Goal: Transaction & Acquisition: Obtain resource

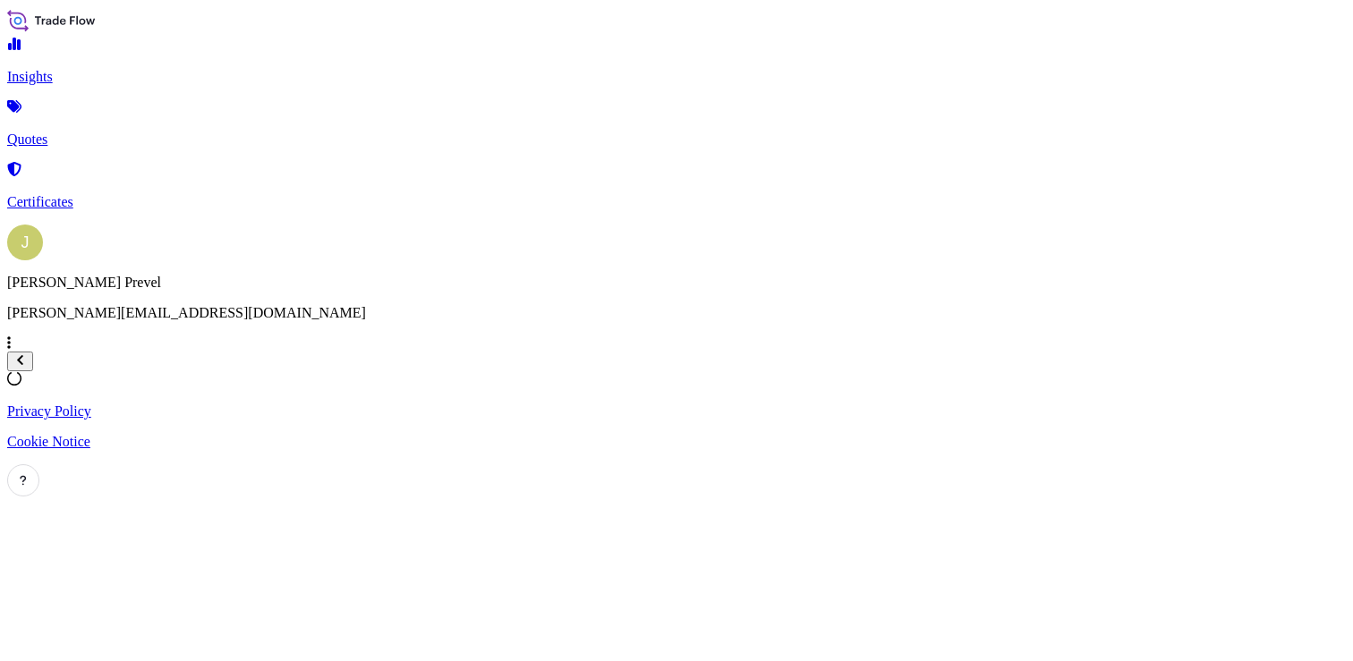
click at [86, 142] on div "Insights Quotes Certificates" at bounding box center [676, 124] width 1339 height 174
select select "2025"
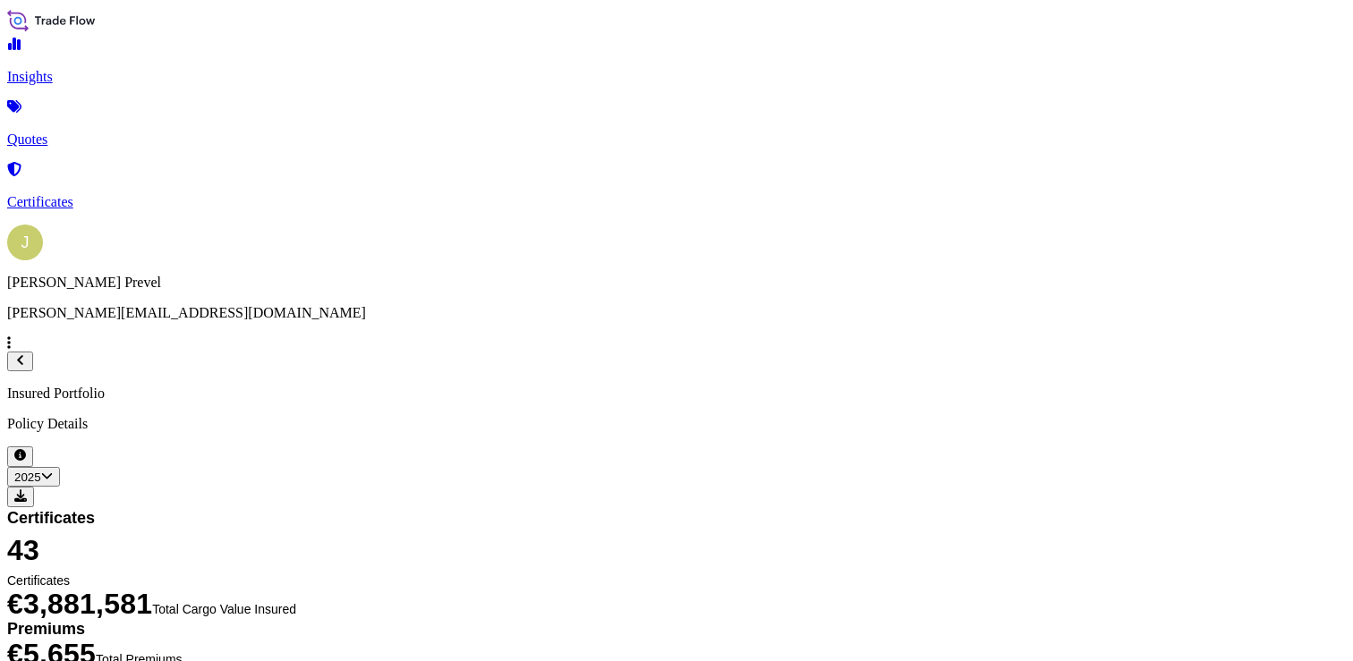
click at [79, 132] on p "Quotes" at bounding box center [676, 140] width 1339 height 16
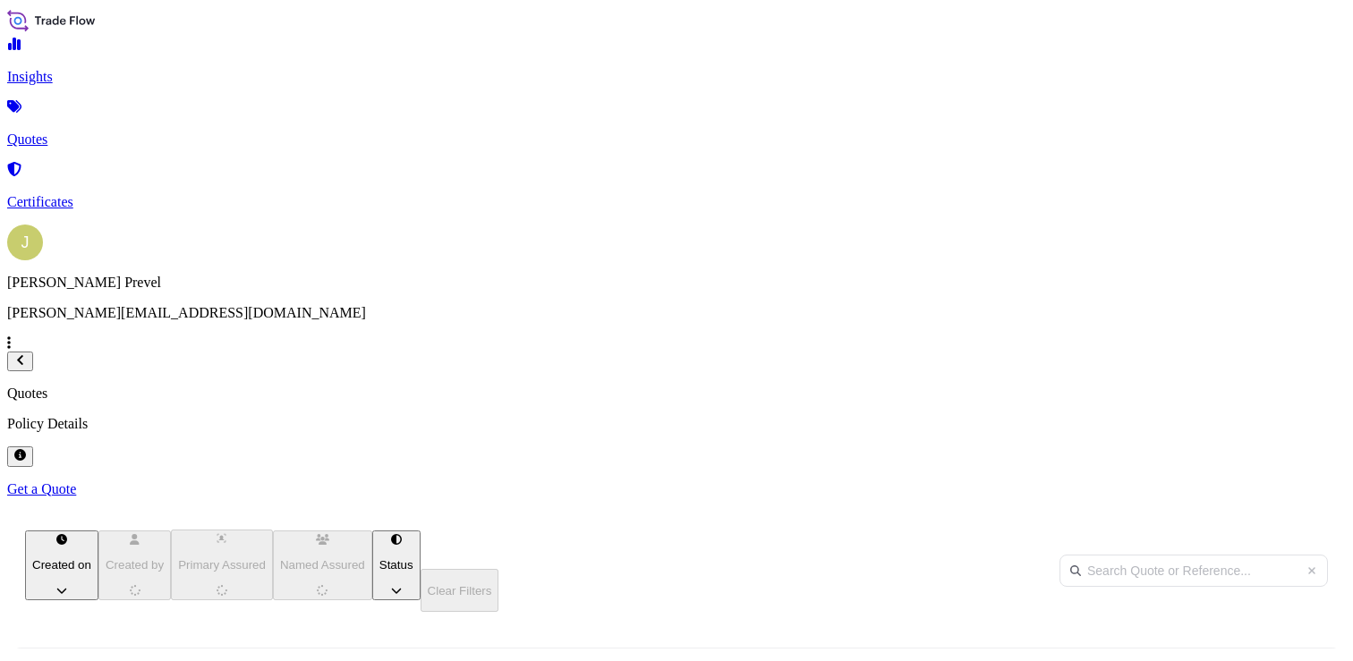
scroll to position [314, 1052]
click at [1264, 481] on p "Get a Quote" at bounding box center [676, 489] width 1339 height 16
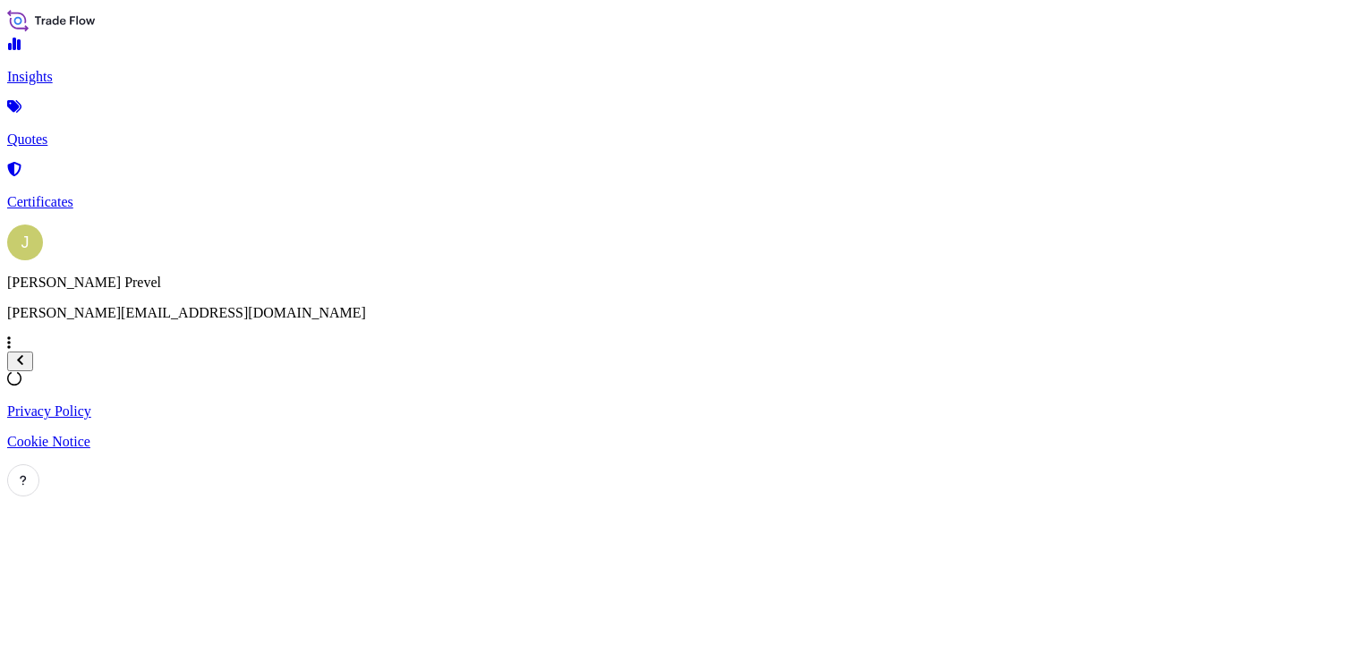
select select "Road / Inland"
select select "Sea"
select select "21"
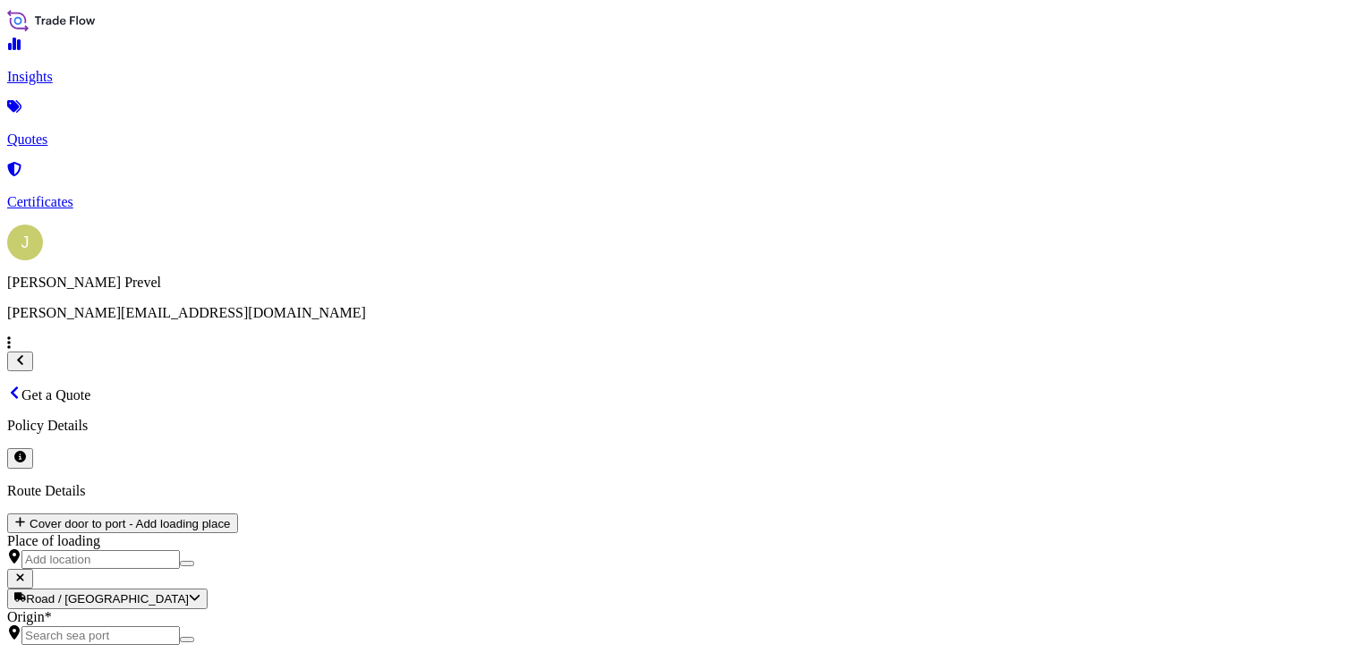
scroll to position [29, 0]
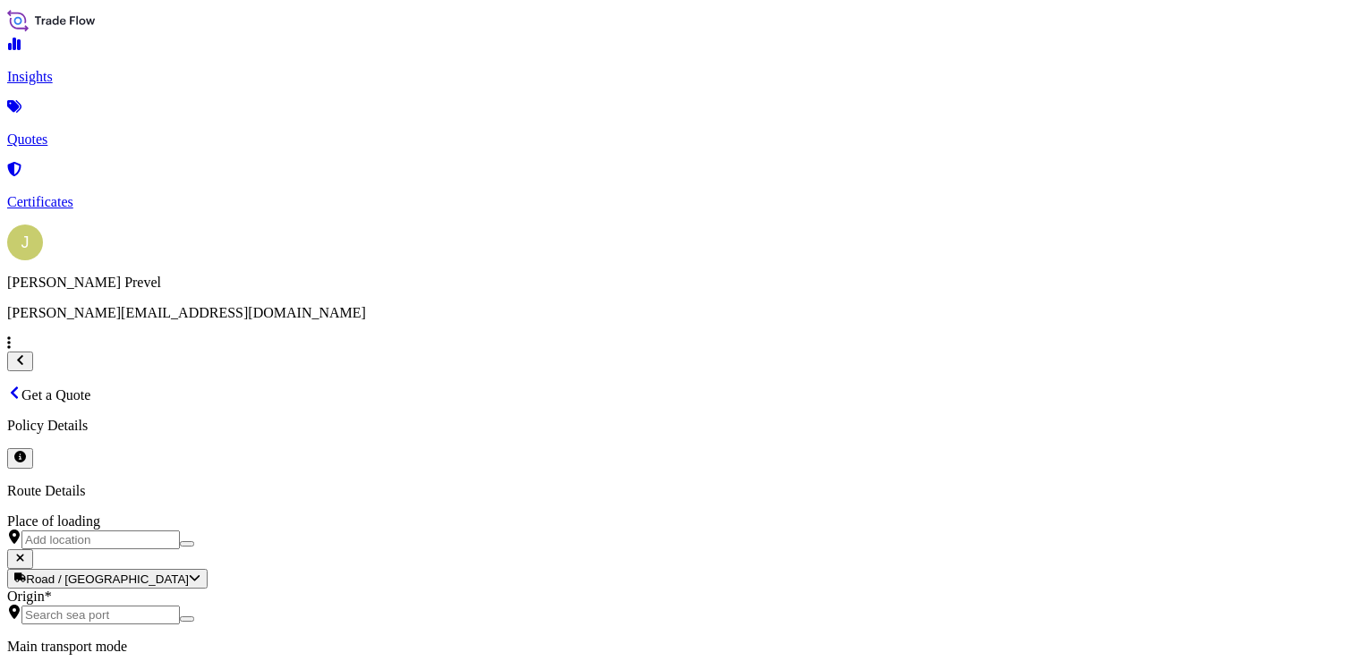
click at [180, 531] on input "Place of loading" at bounding box center [100, 540] width 158 height 19
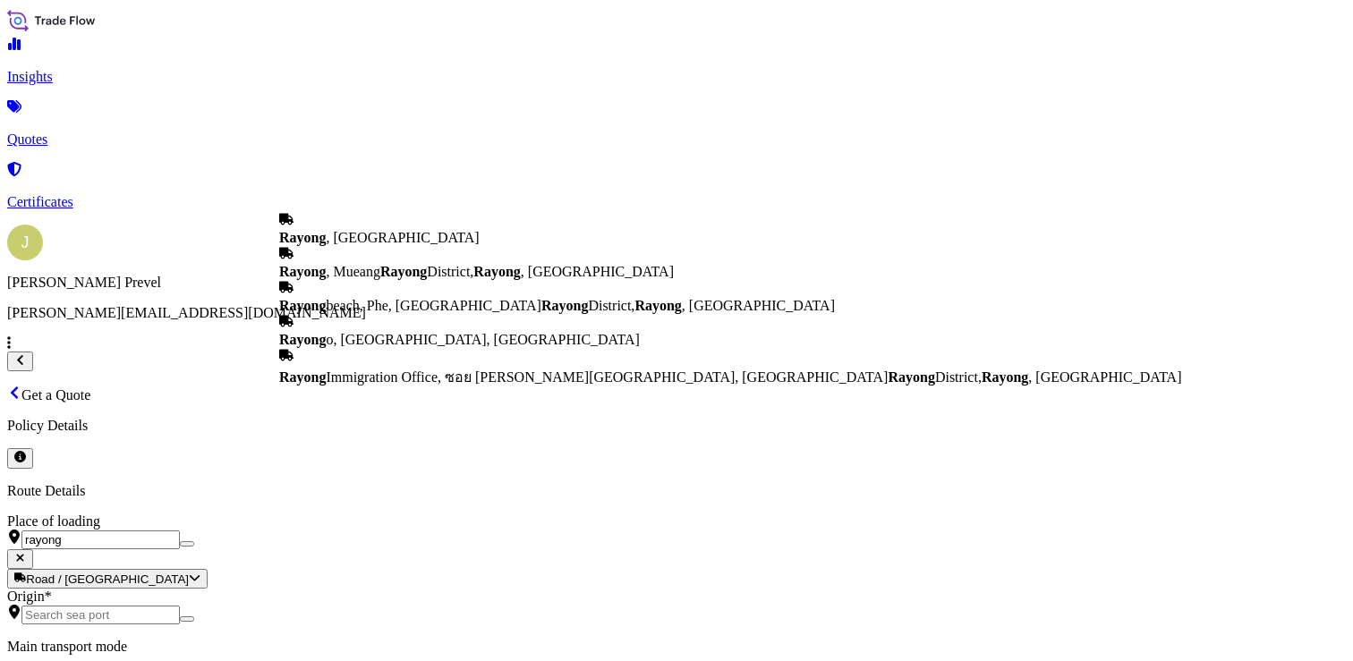
click at [372, 246] on div "Rayong , Thailand" at bounding box center [730, 229] width 903 height 34
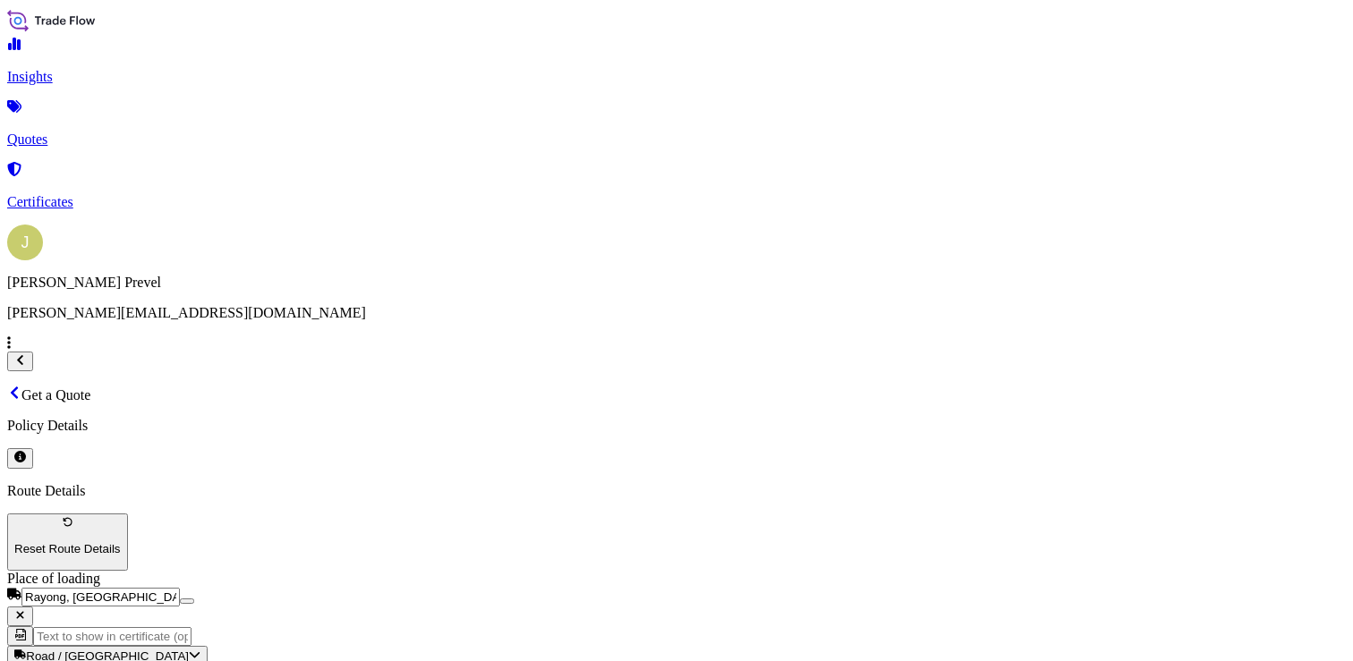
type input "Rayong, Thailand"
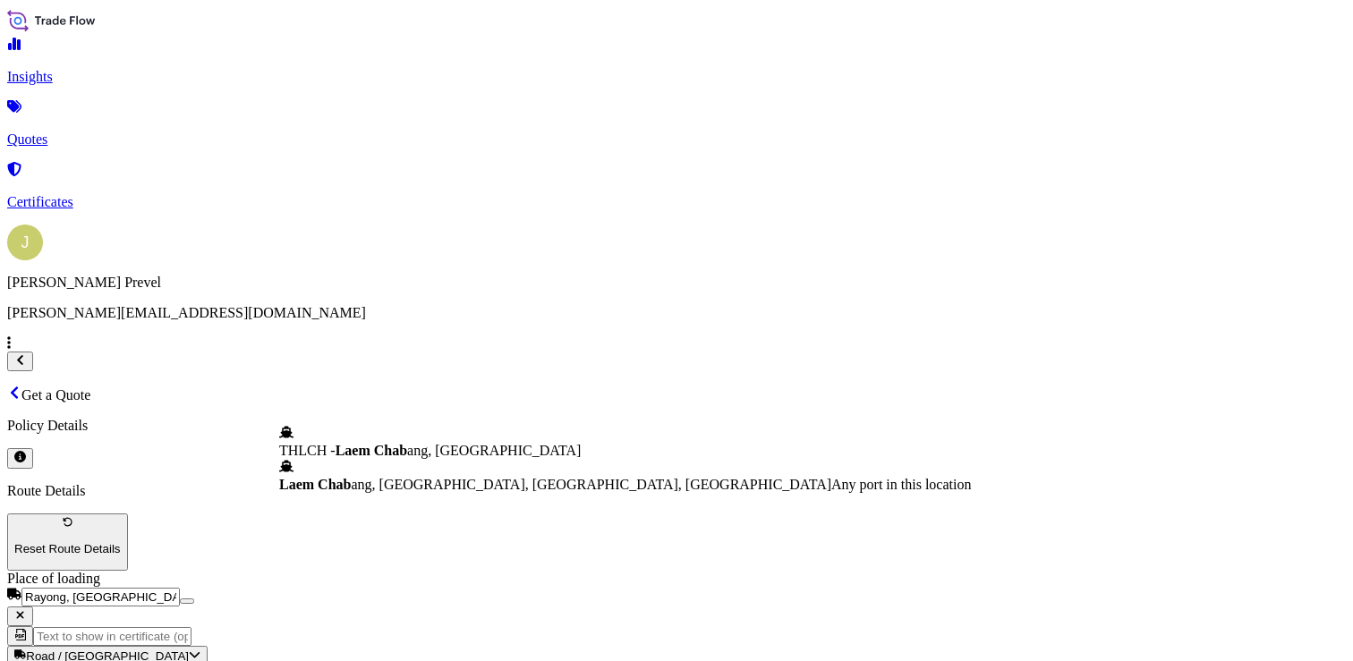
click at [378, 455] on span "THLCH - Laem Chab ang, Thailand" at bounding box center [430, 450] width 302 height 15
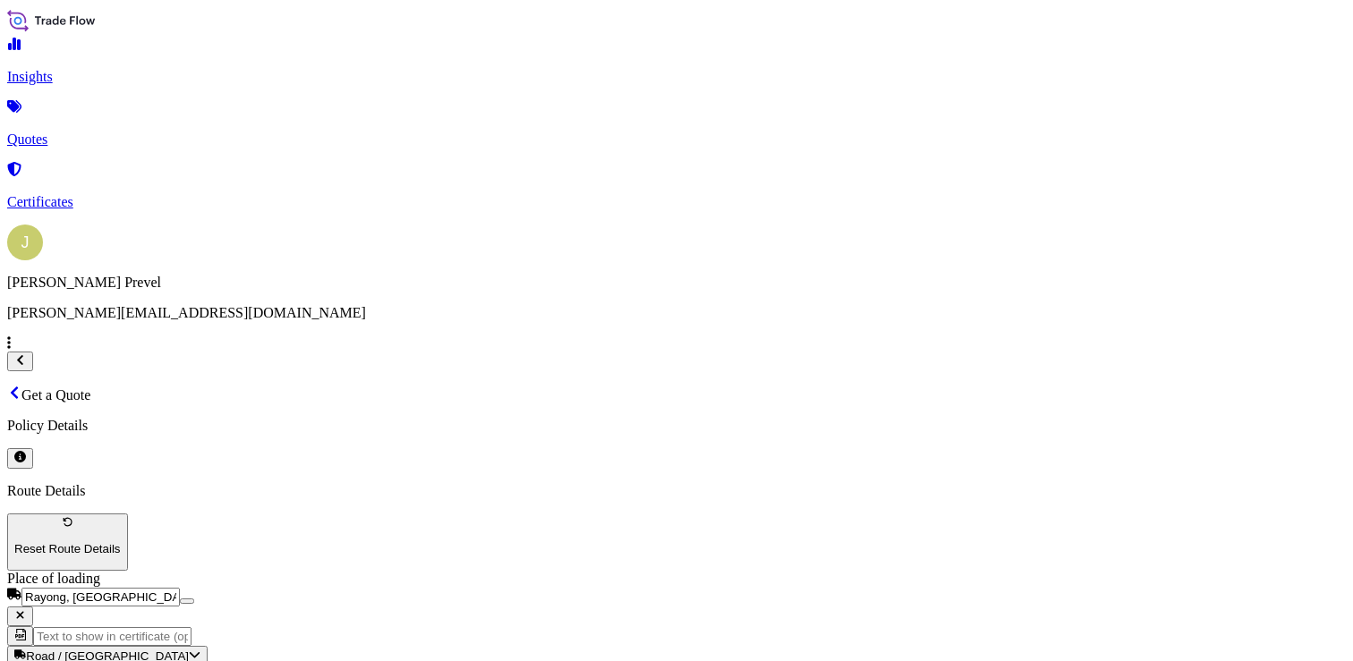
scroll to position [148, 0]
type input "THLCH - Laem Chabang, Thailand"
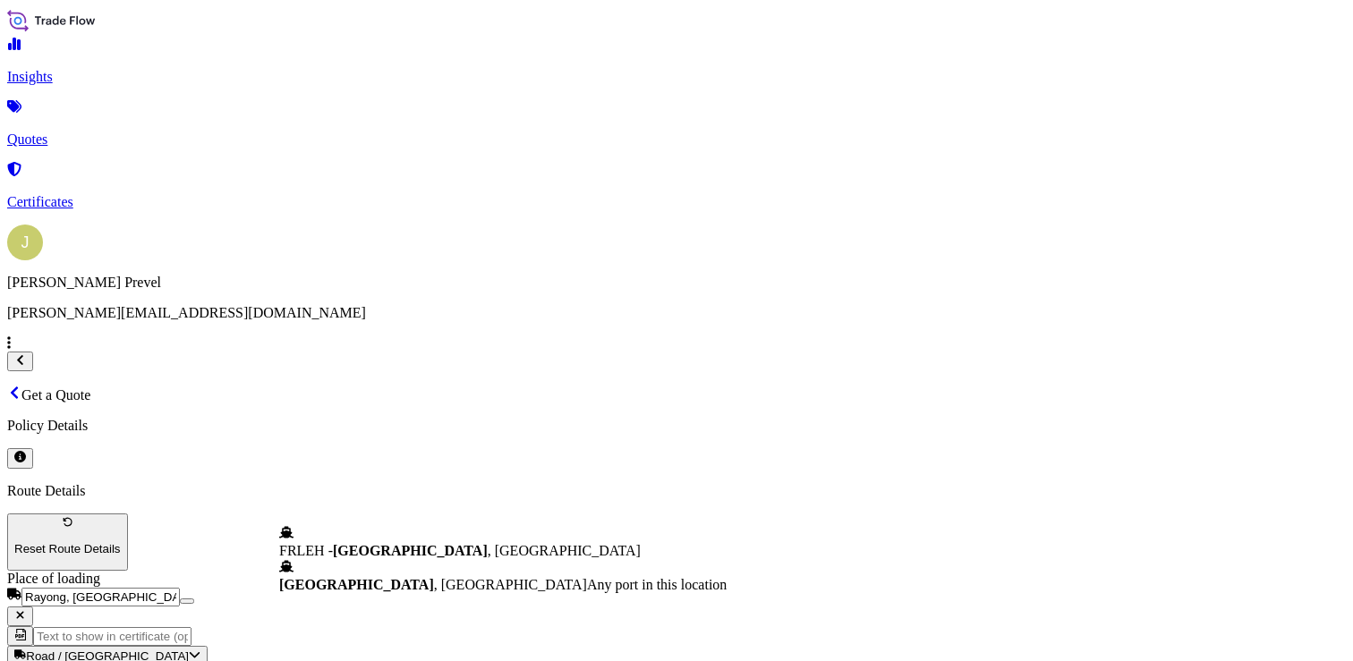
click at [368, 545] on span "FRLEH - Le Havre , France" at bounding box center [460, 550] width 362 height 15
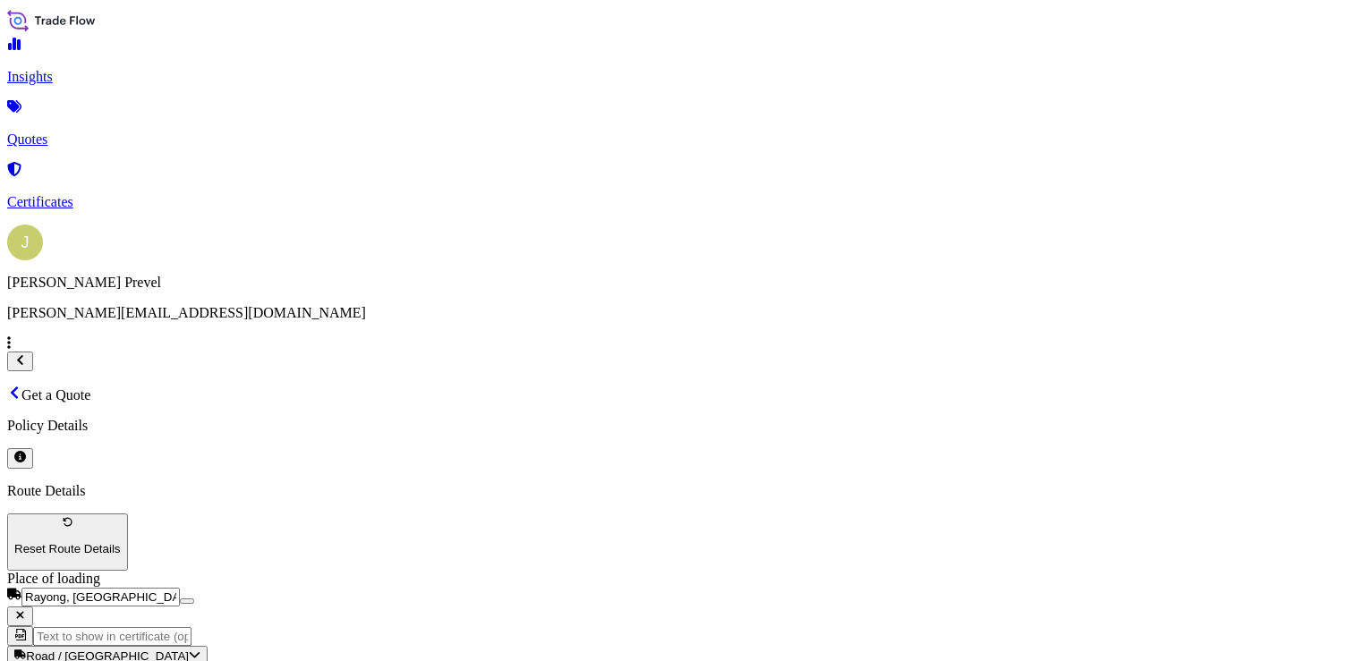
scroll to position [183, 0]
type input "FRLEH - Le Havre, France"
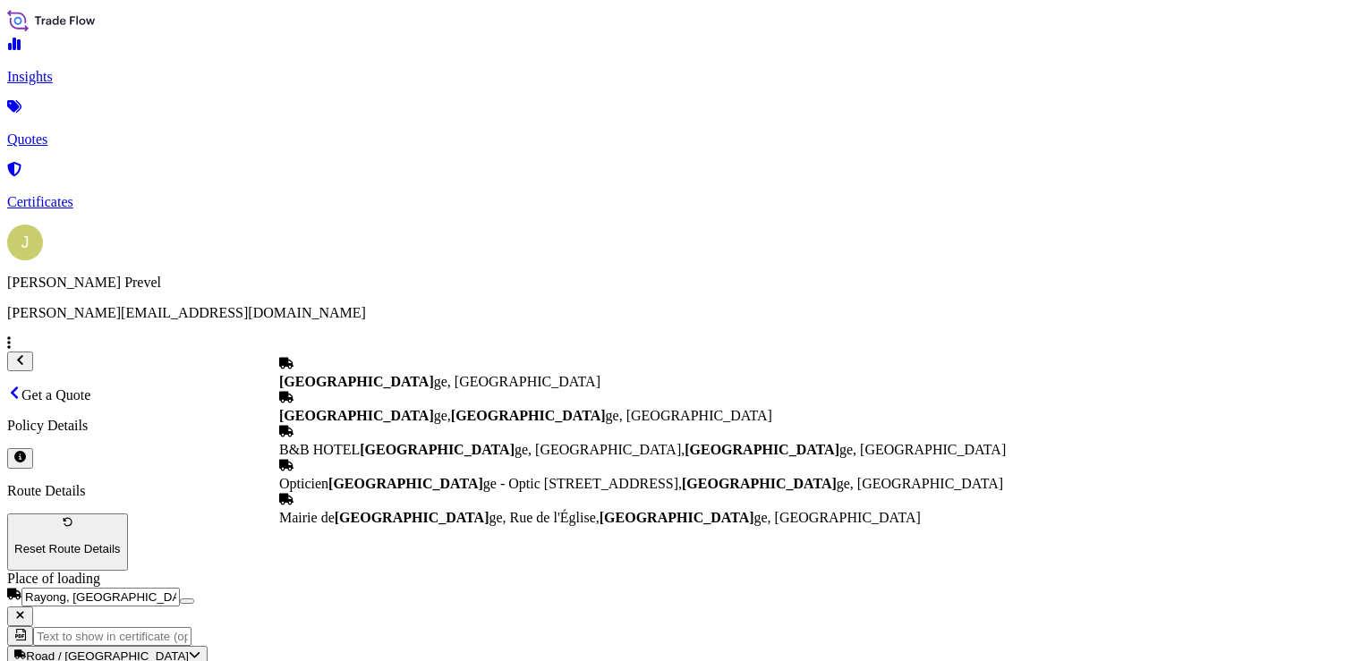
click at [428, 374] on b "Saint-Michel-sur-Or" at bounding box center [356, 381] width 155 height 15
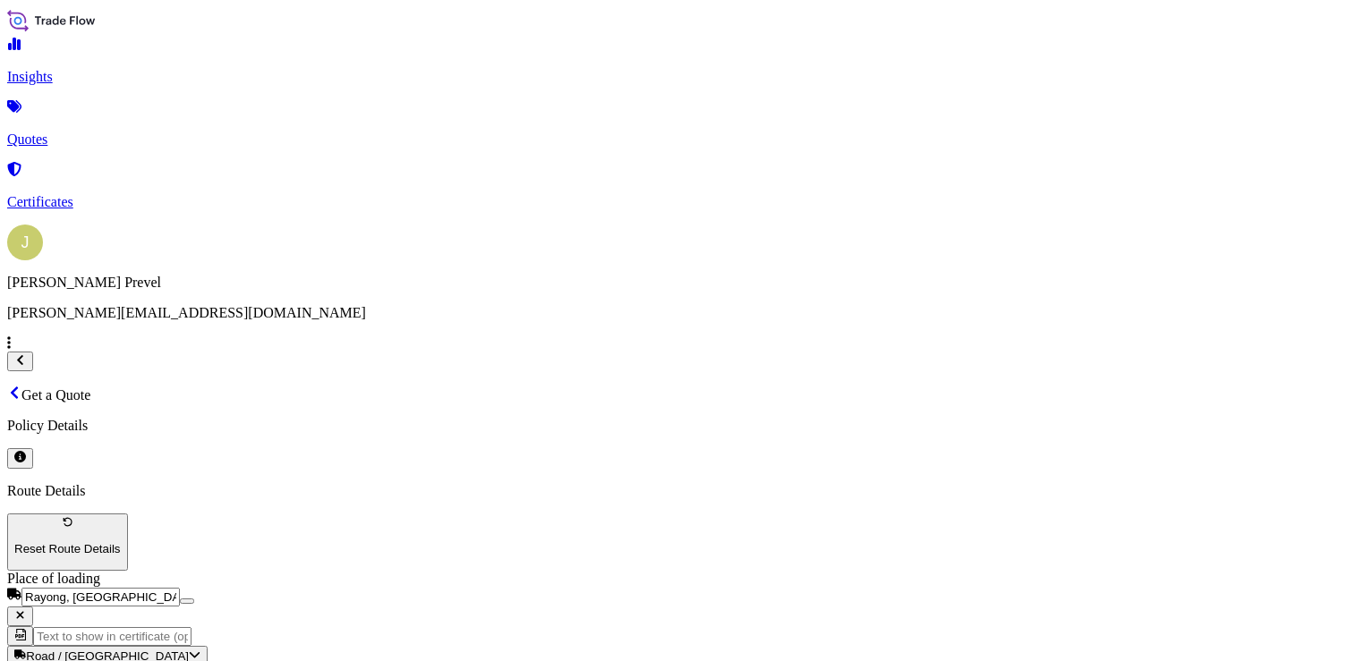
scroll to position [0, 0]
type input "Saint-Michel-sur-Orge, France"
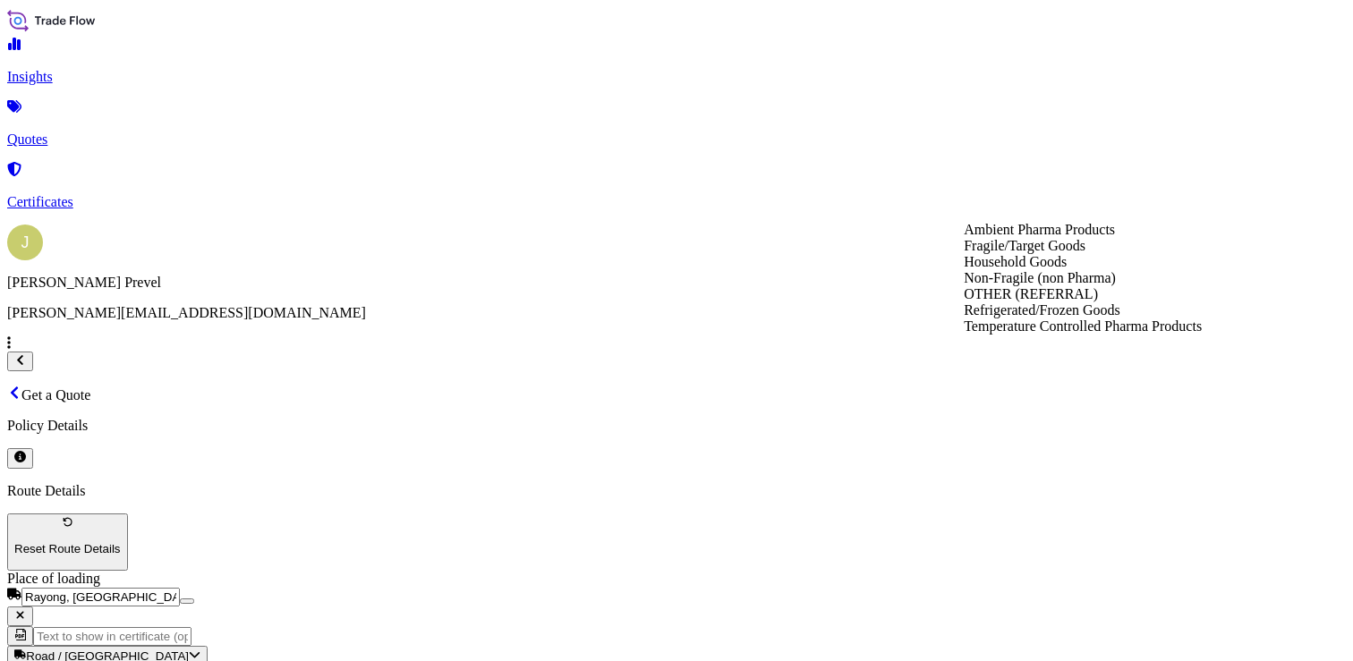
drag, startPoint x: 1128, startPoint y: 217, endPoint x: 1129, endPoint y: 207, distance: 9.9
click at [1053, 286] on div "Non-Fragile (non Pharma)" at bounding box center [1083, 278] width 238 height 16
type input "Non-Fragile (non Pharma)"
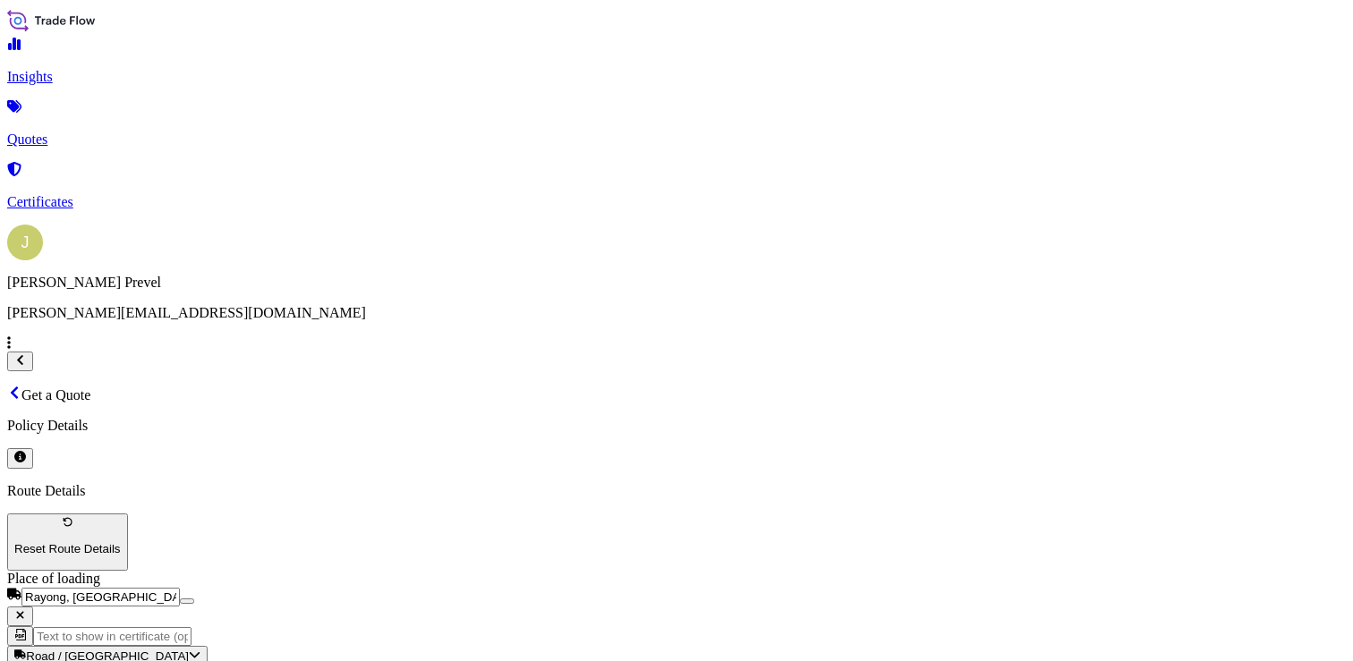
type input "97681"
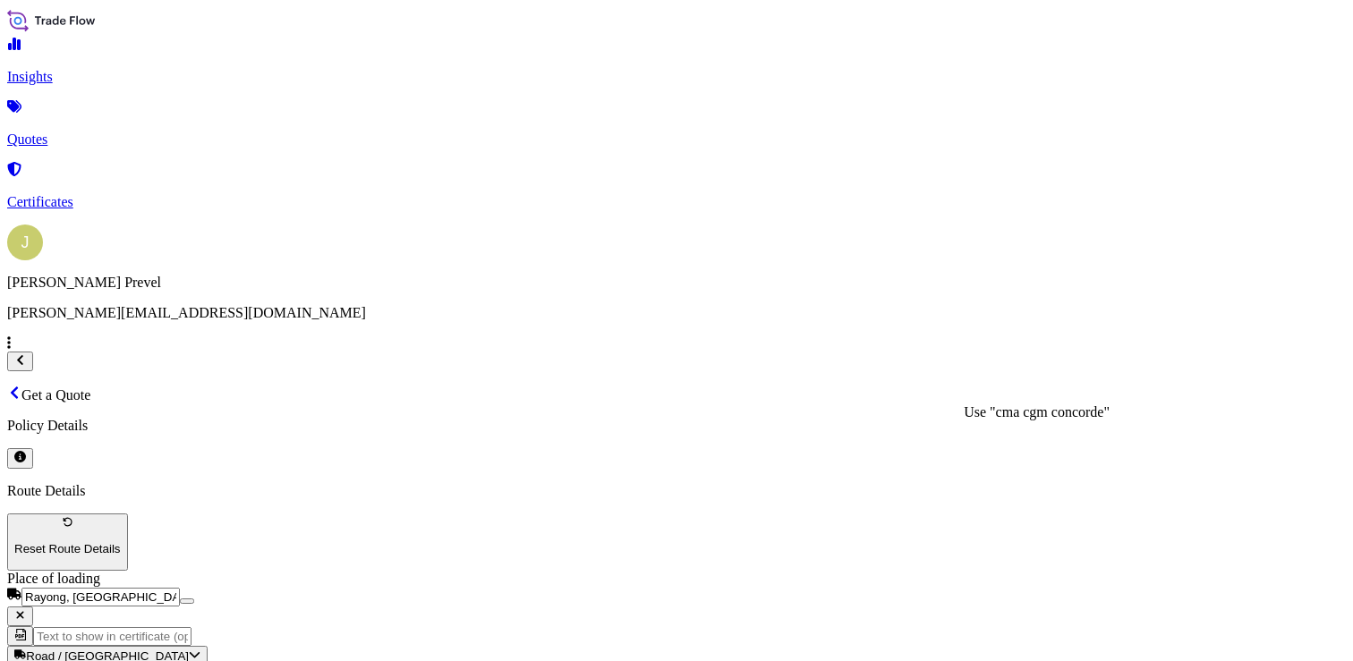
scroll to position [89, 0]
click at [1074, 411] on p "CMA CGM CONCORDE" at bounding box center [1039, 413] width 150 height 16
type input "CMA CGM CONCORDE"
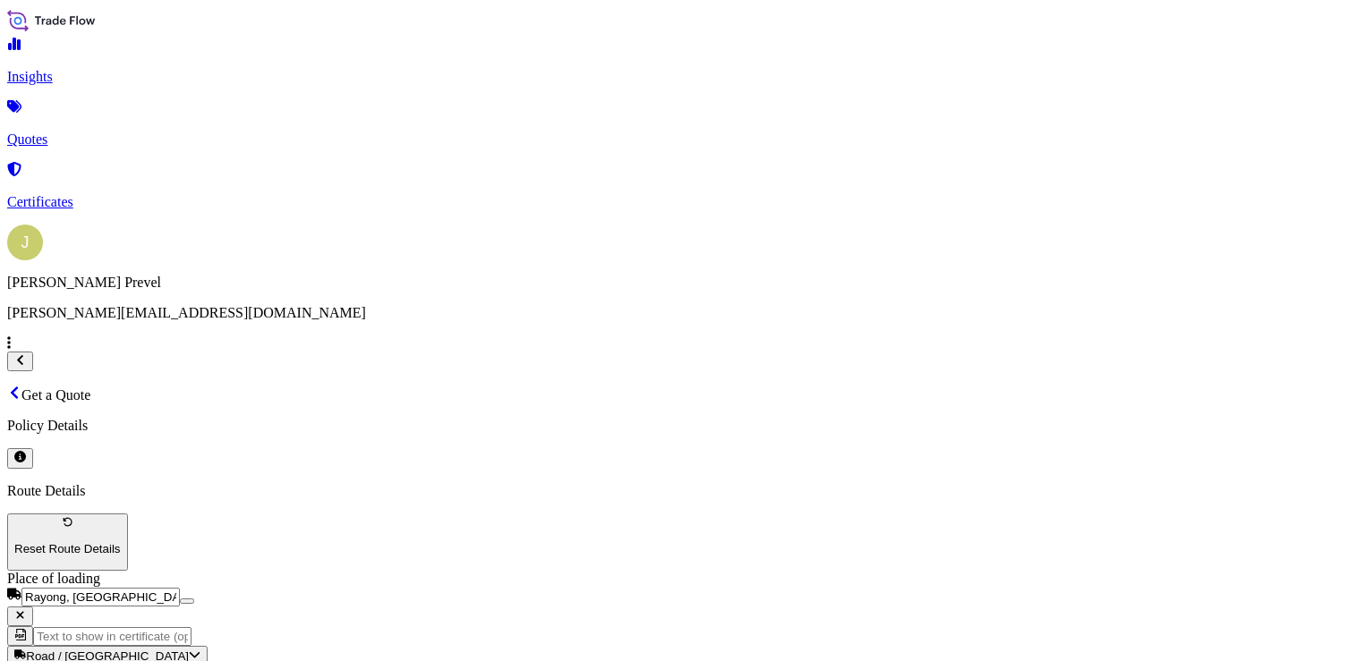
type input "sbkk1245332"
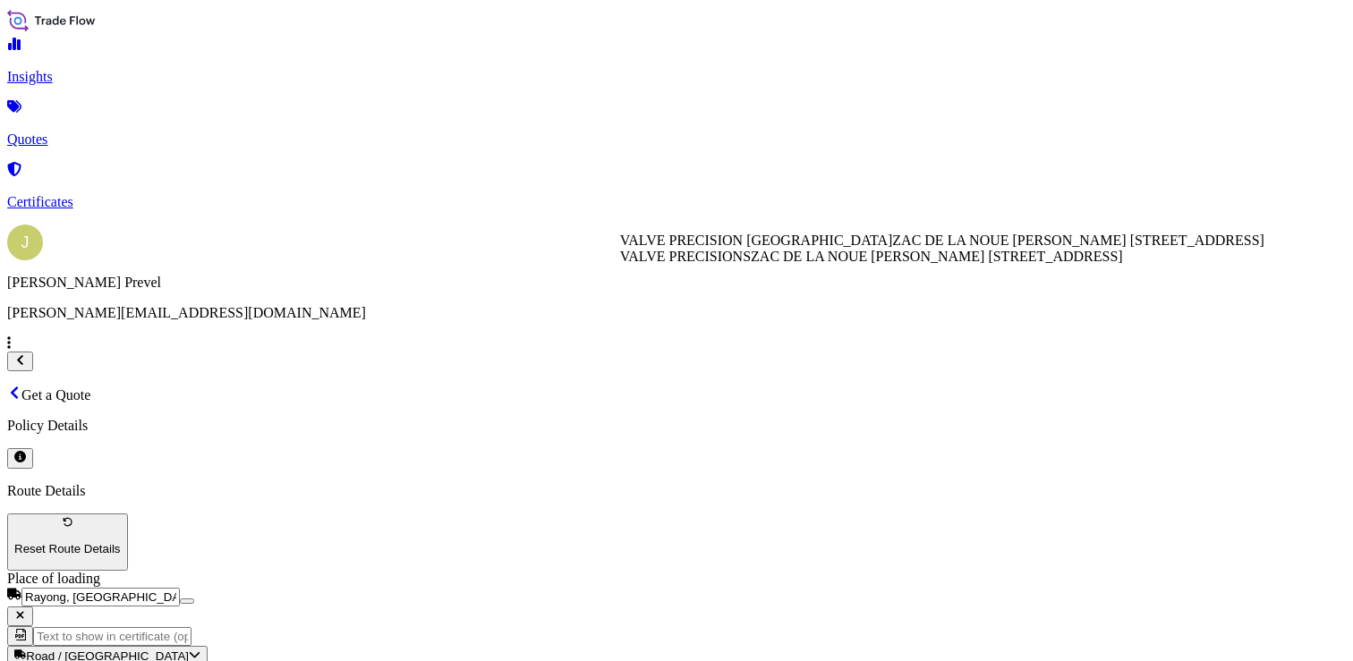
click at [754, 248] on span "VALVE PRECISION FRANCE" at bounding box center [756, 240] width 273 height 15
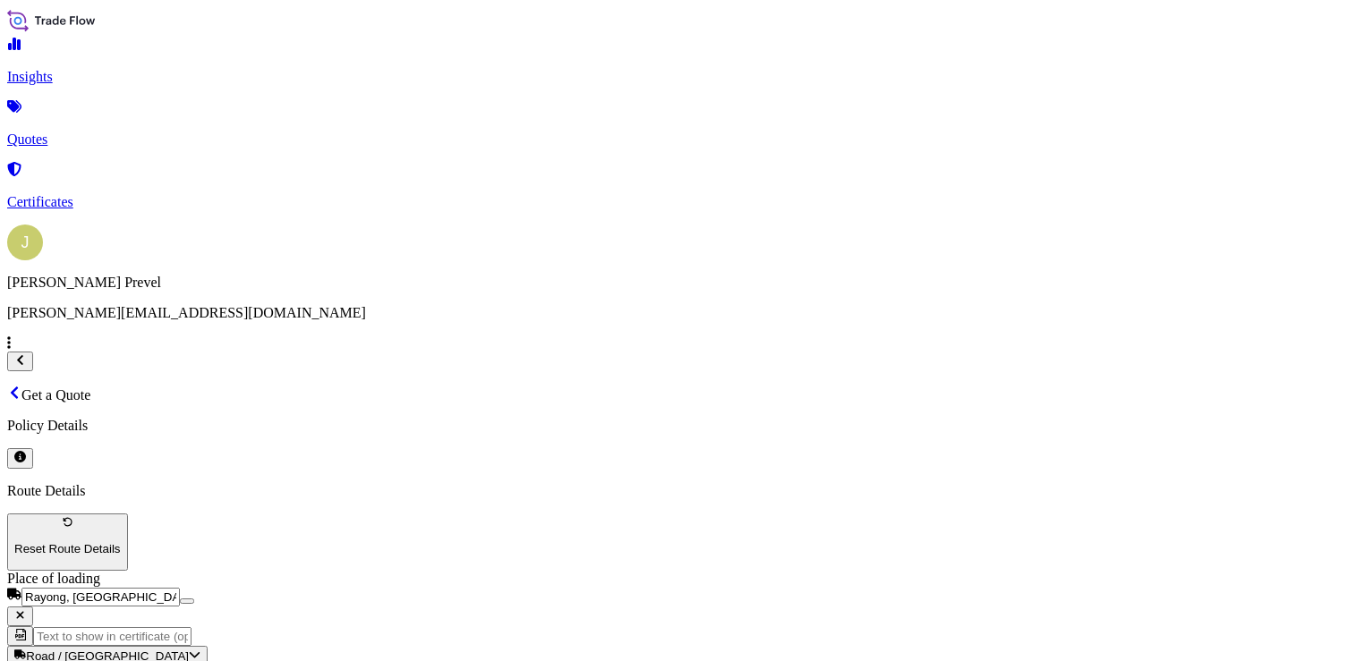
scroll to position [0, 0]
type input "VALVE PRECISION FRANCE"
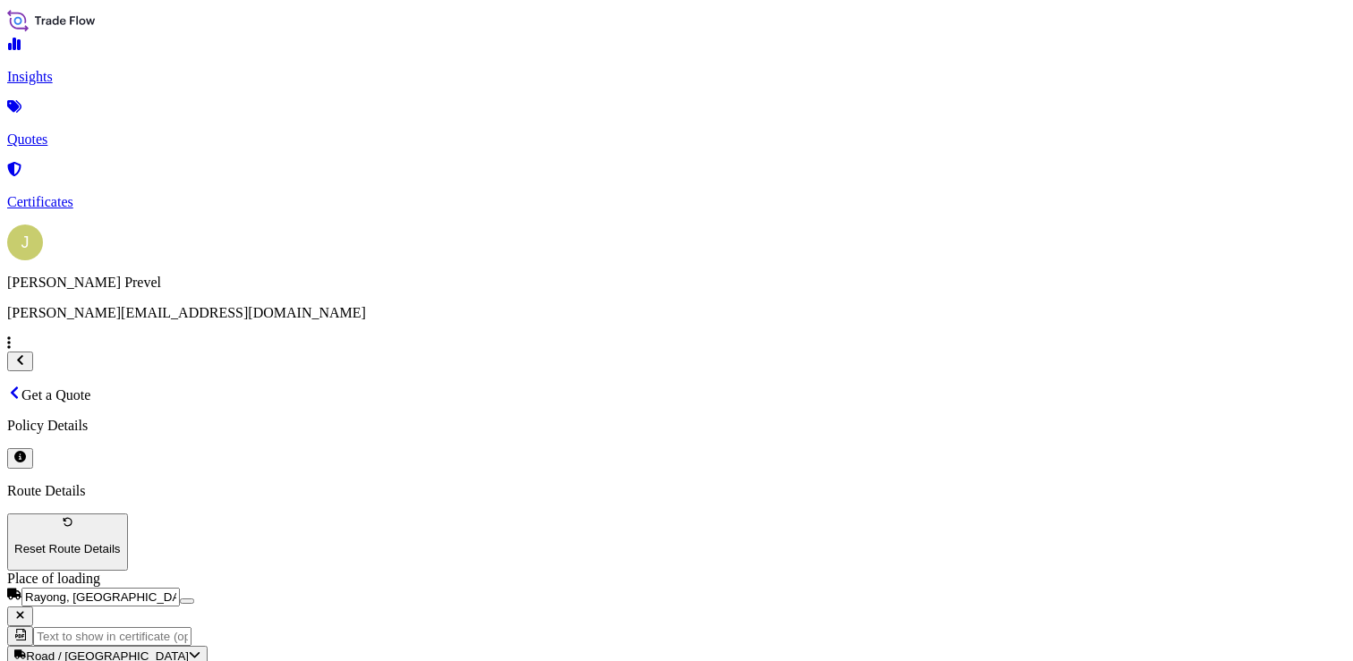
paste textarea "(18 PACKAGES = 18 PALLETS) ( 1,298 CARTONS ) COVERING SHIPMENT OF AEROSOL VALVE…"
type textarea "TGBU7028577 - EMCMJM7044 - 1 * 40 HC - 11345.08 KGS - 50 M3 (18 PACKAGES = 18 P…"
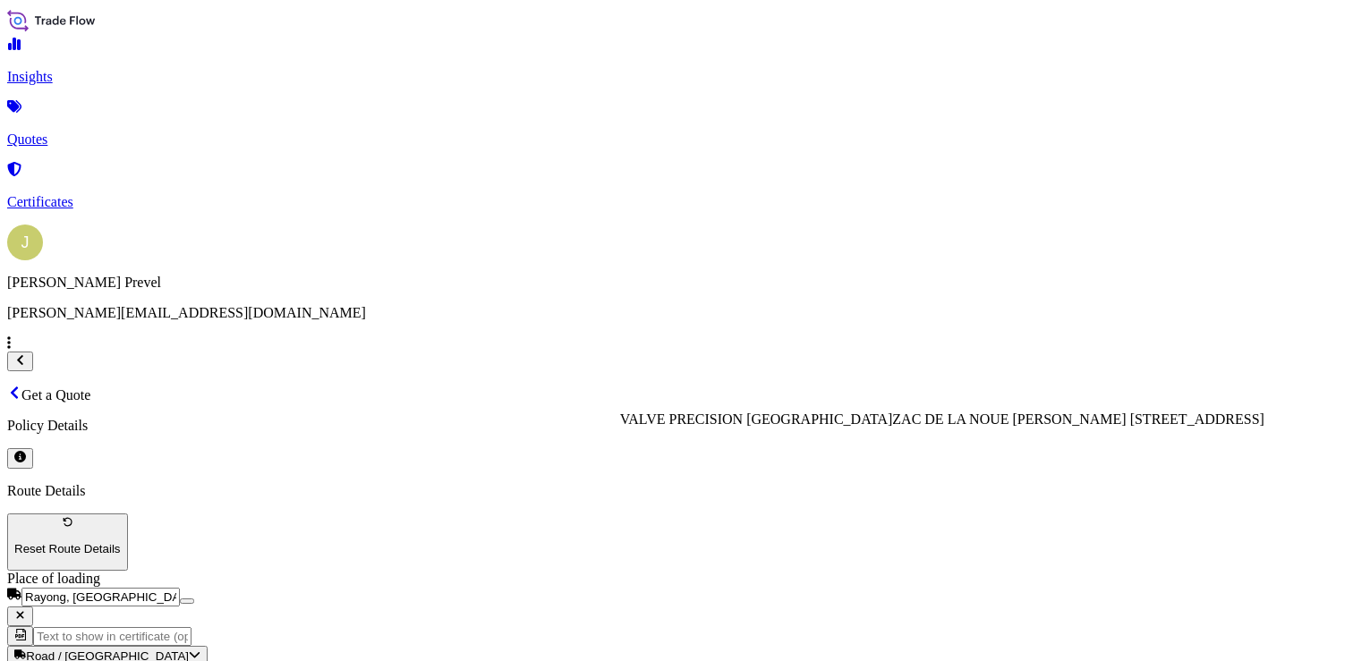
paste input "VALVE PRECISION FRANCE ZAC DE LA NOUE ROUSSEAU 12 AVENUE CONDORCET 91240 ST MIC…"
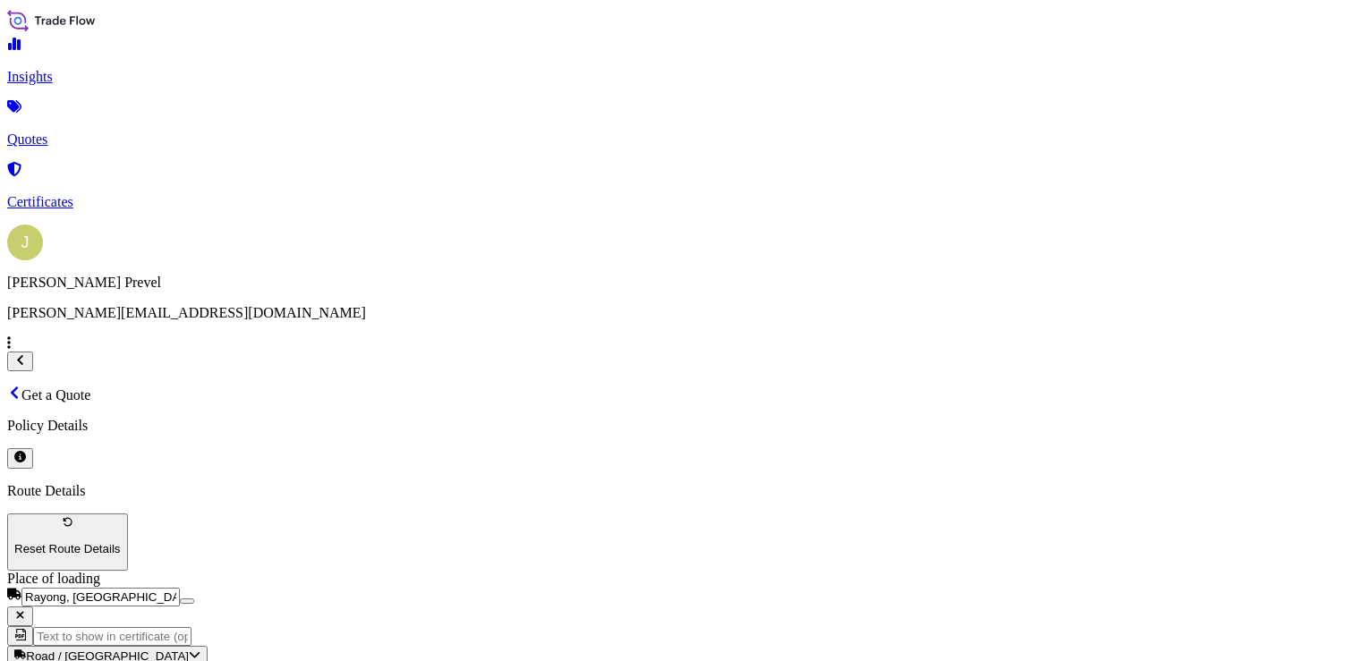
scroll to position [325, 0]
type input "VALVE PRECISION FRANCE ZAC DE LA NOUE ROUSSEAU 12 AVENUE CONDORCET 91240 ST MIC…"
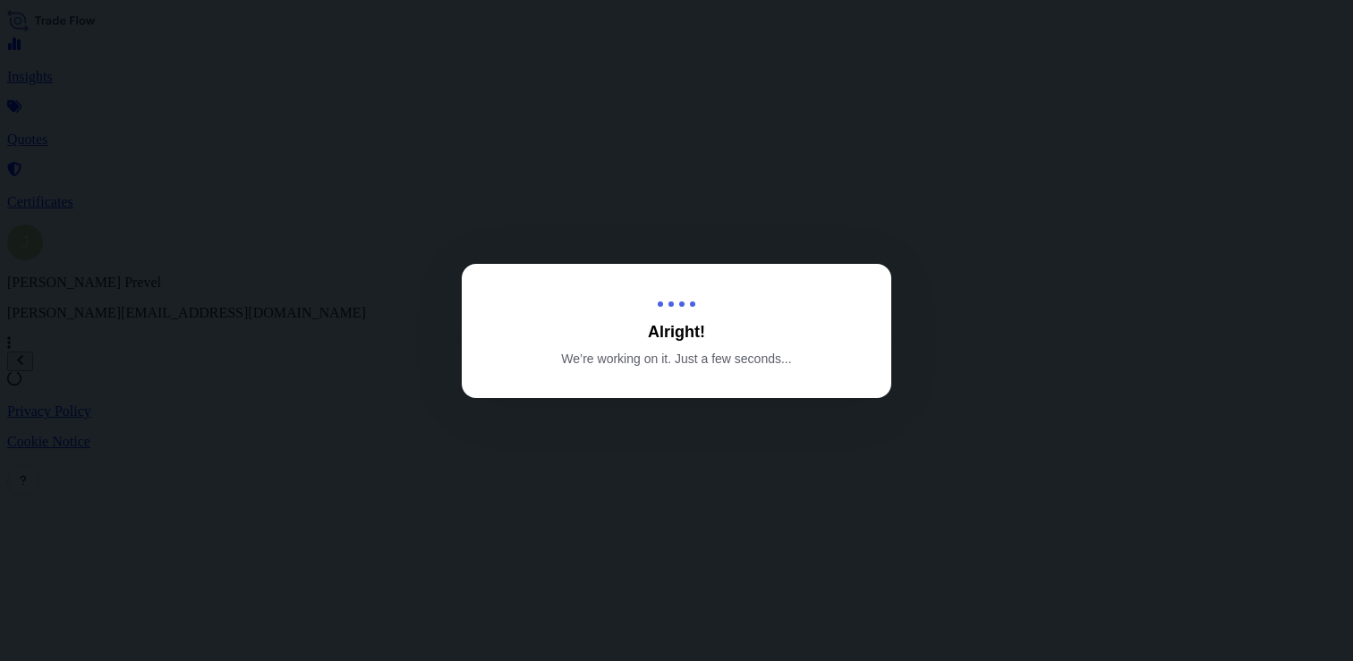
select select "Road / Inland"
select select "Sea"
select select "Road / Inland"
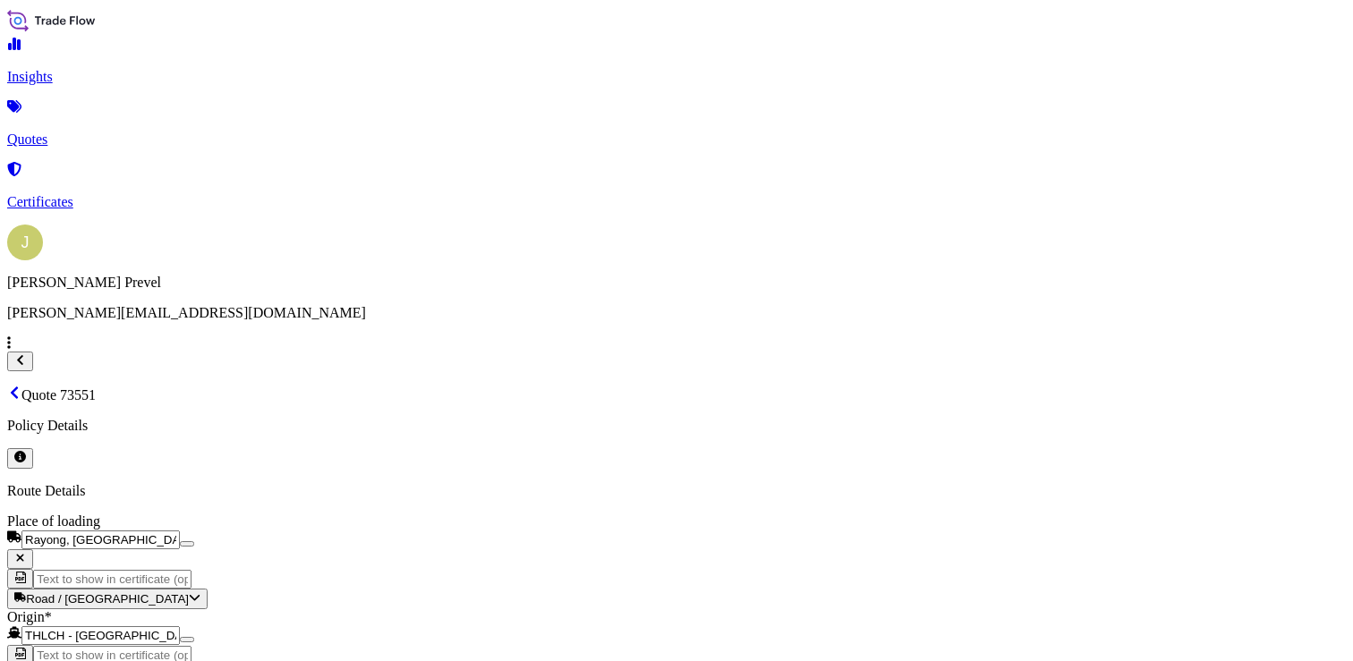
scroll to position [2644, 0]
